Goal: Task Accomplishment & Management: Manage account settings

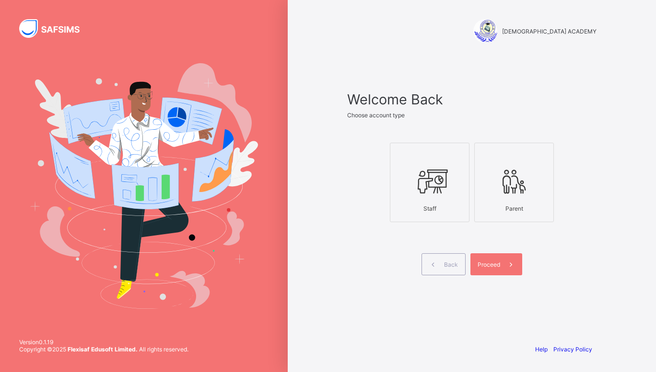
click at [433, 217] on div "Staff" at bounding box center [429, 208] width 69 height 17
click at [497, 259] on div "Proceed" at bounding box center [496, 265] width 52 height 22
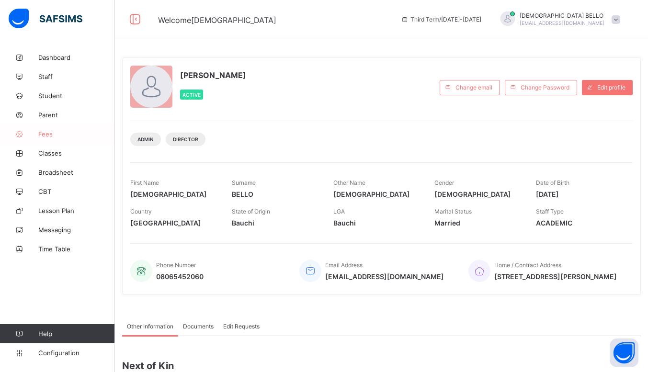
click at [58, 127] on link "Fees" at bounding box center [57, 134] width 115 height 19
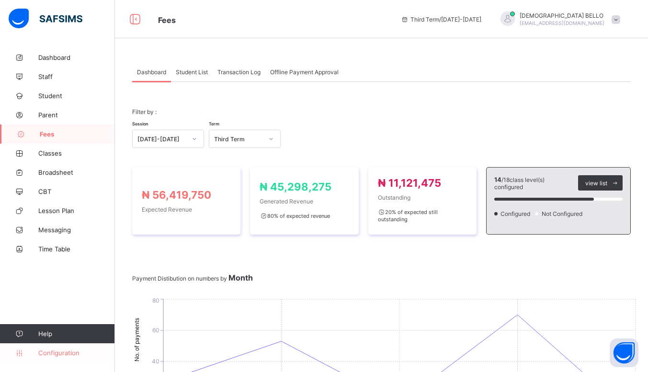
click at [52, 351] on span "Configuration" at bounding box center [76, 353] width 76 height 8
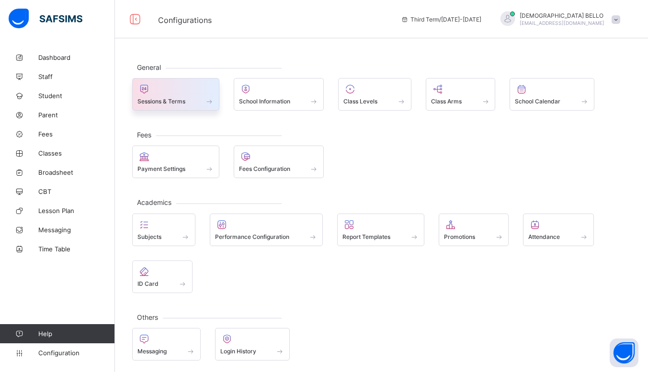
click at [181, 101] on span "Sessions & Terms" at bounding box center [162, 101] width 48 height 7
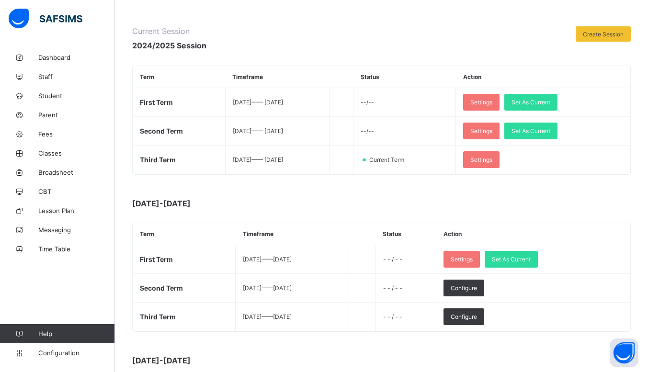
scroll to position [107, 0]
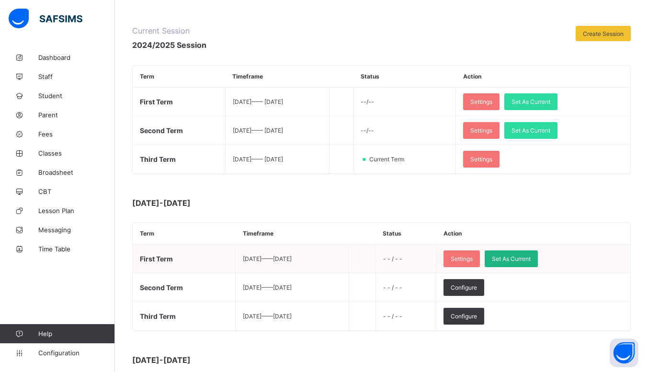
click at [531, 256] on span "Set As Current" at bounding box center [511, 258] width 39 height 7
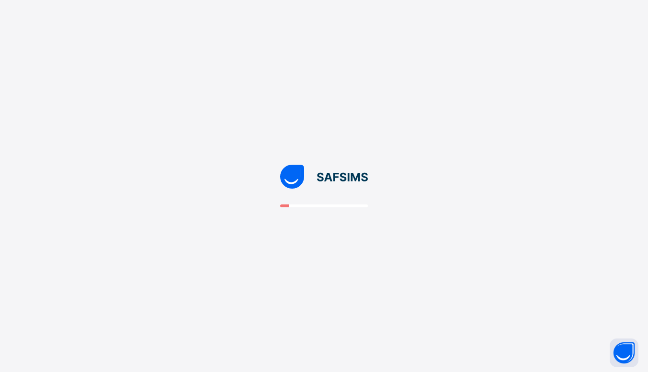
scroll to position [0, 0]
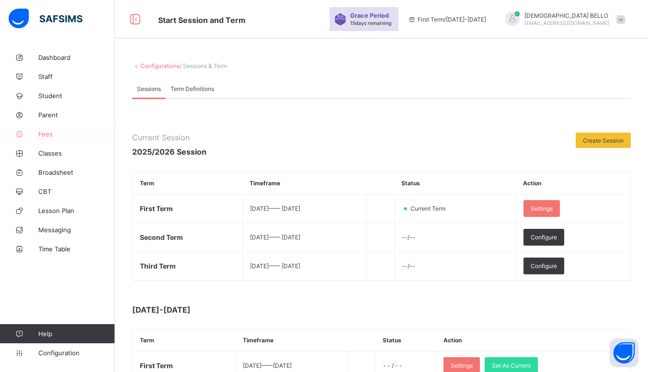
click at [53, 134] on span "Fees" at bounding box center [76, 134] width 77 height 8
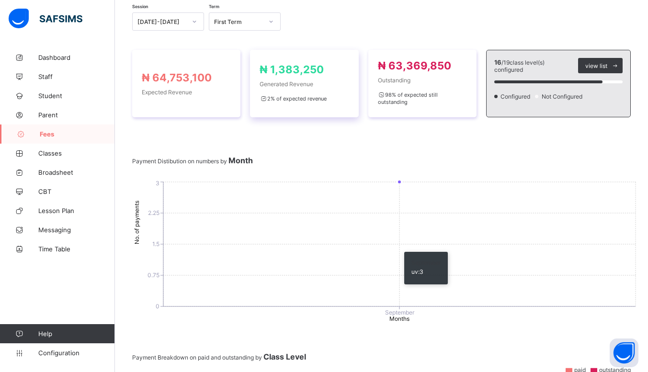
scroll to position [95, 0]
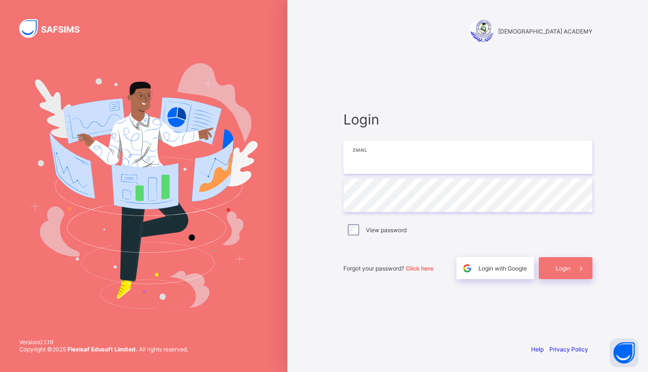
type input "**********"
